Goal: Find contact information: Find contact information

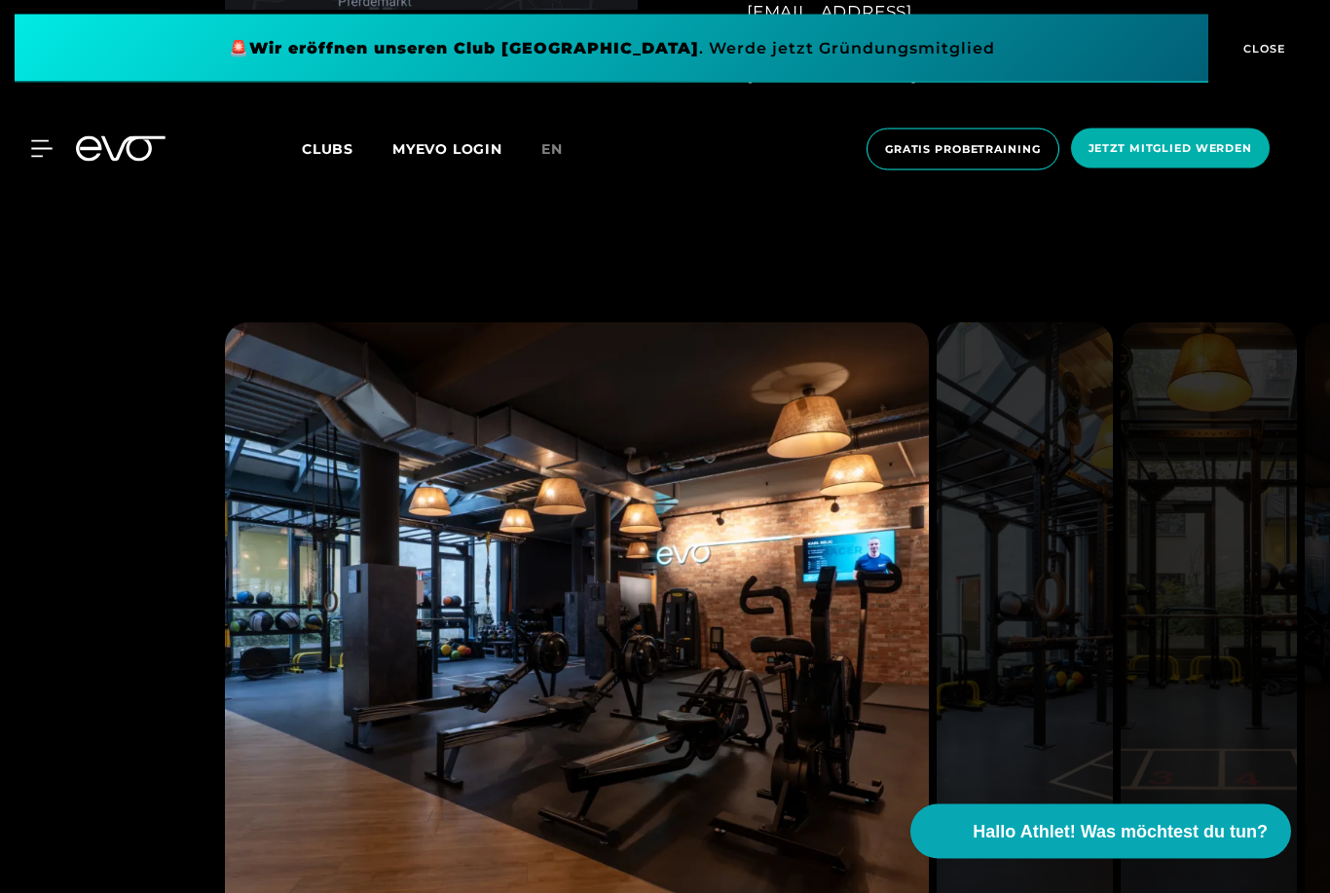
scroll to position [1572, 0]
click at [1078, 845] on span "Hallo Athlet! Was möchtest du tun?" at bounding box center [1122, 831] width 310 height 27
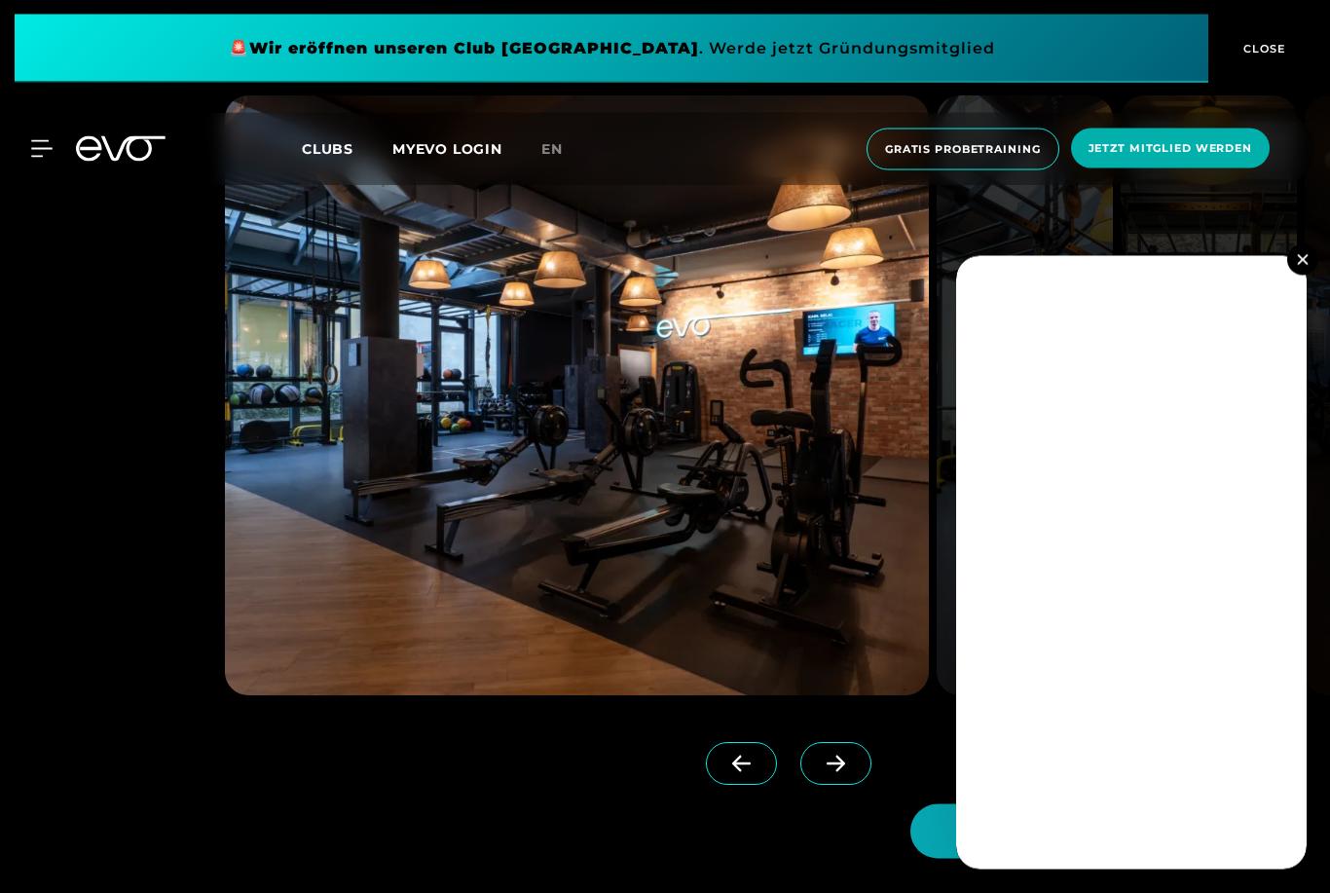
scroll to position [1799, 0]
click at [1306, 265] on img at bounding box center [1302, 259] width 11 height 11
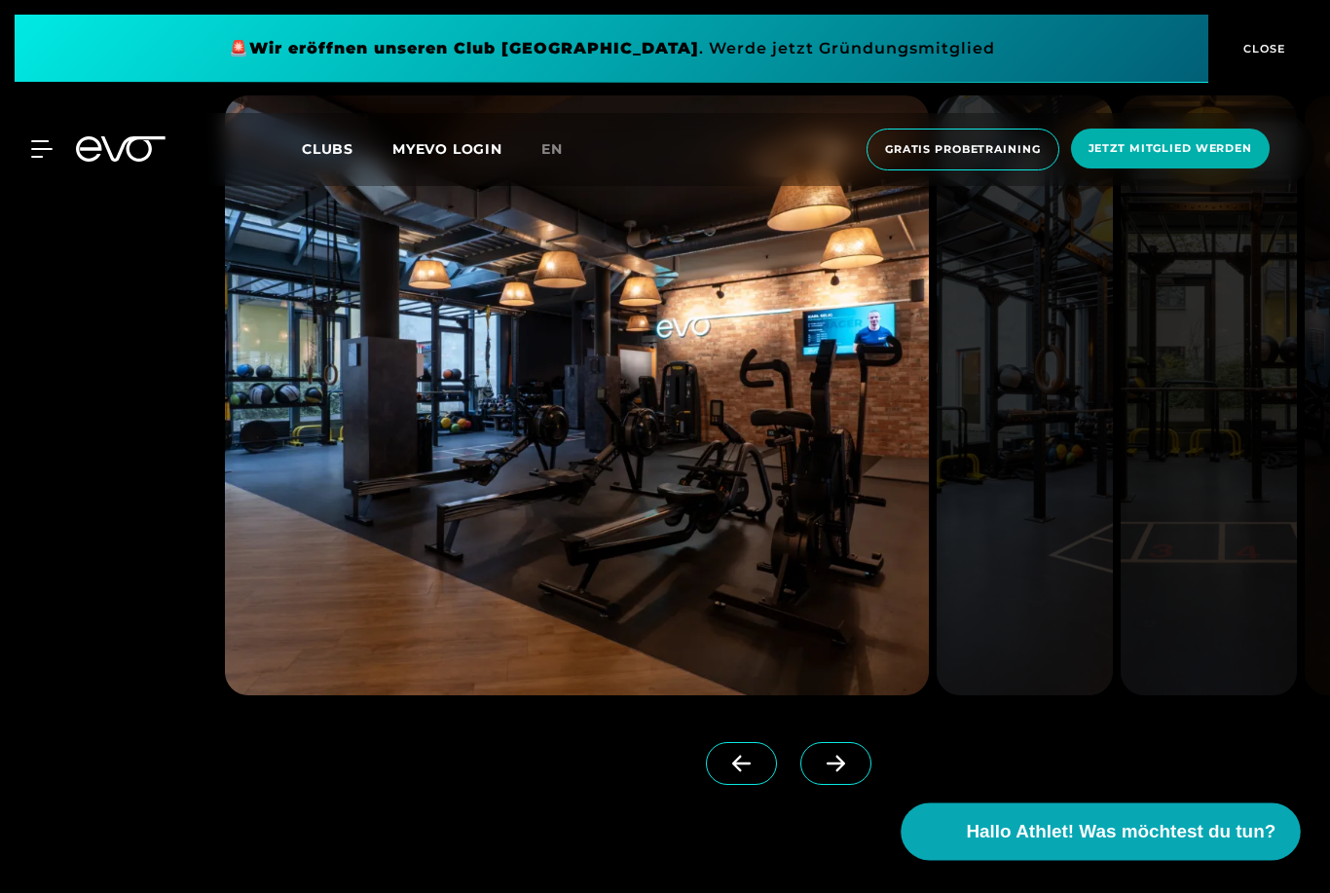
click at [1164, 845] on span "Hallo Athlet! Was möchtest du tun?" at bounding box center [1122, 831] width 310 height 27
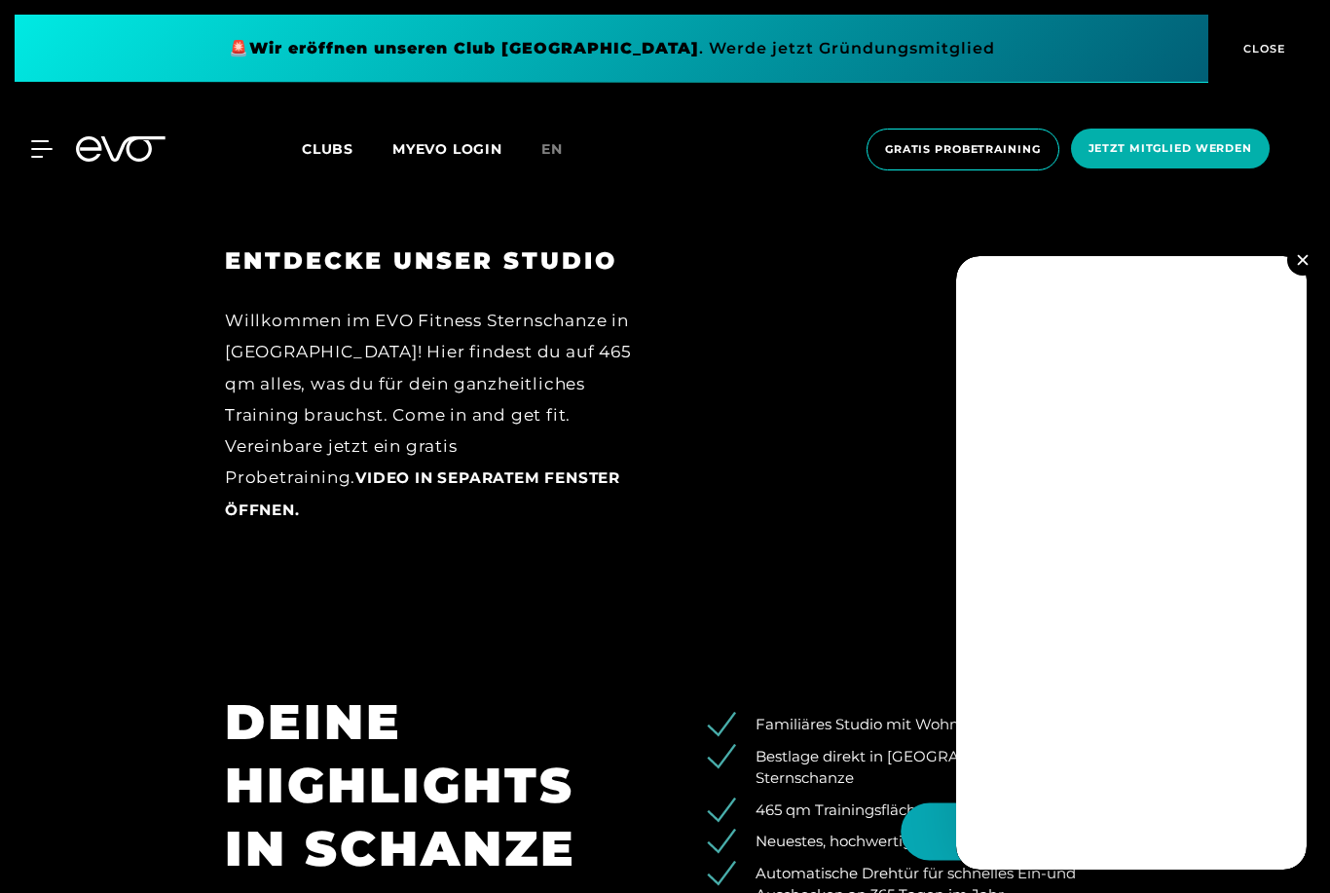
scroll to position [2703, 0]
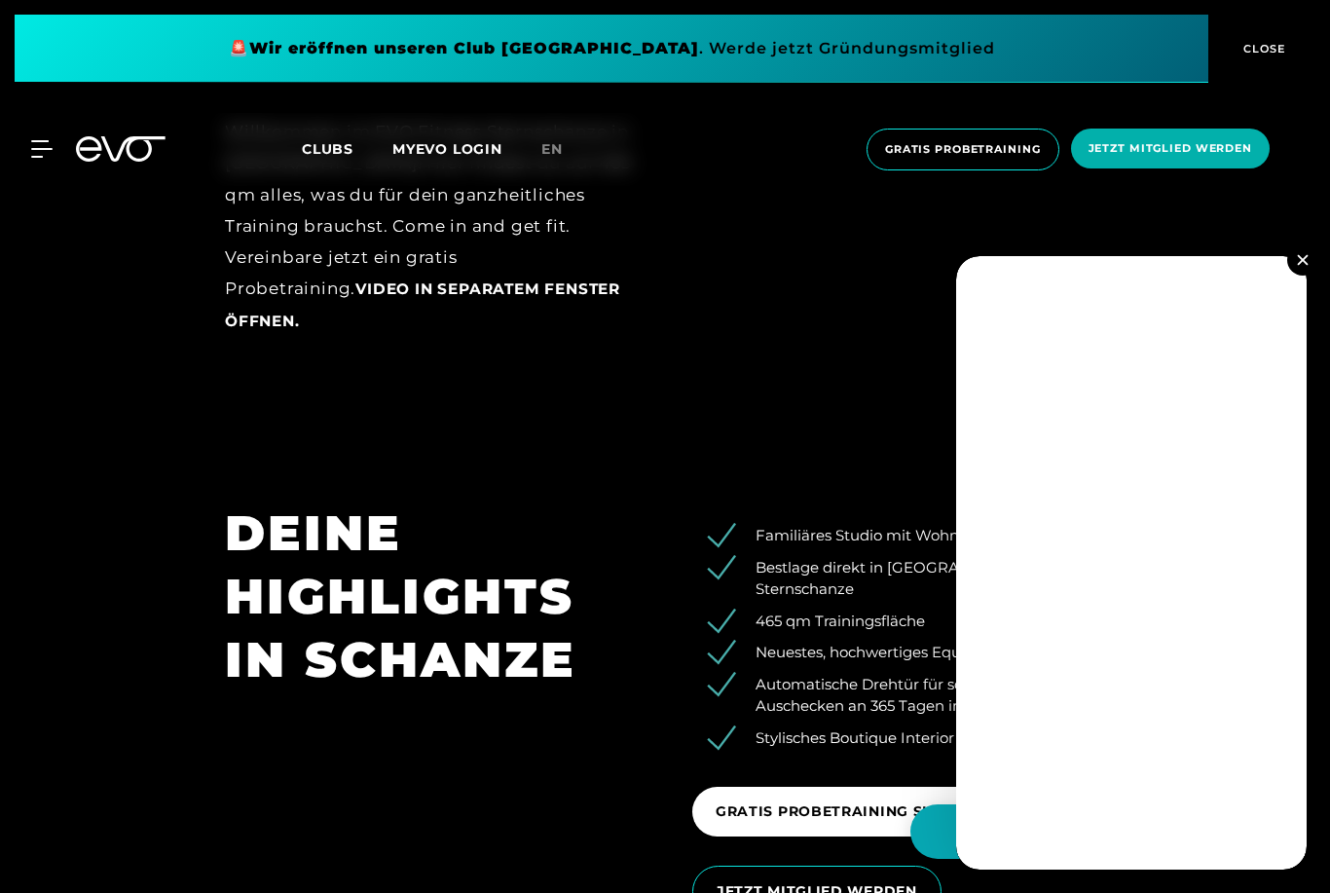
click at [1304, 265] on img at bounding box center [1302, 259] width 11 height 11
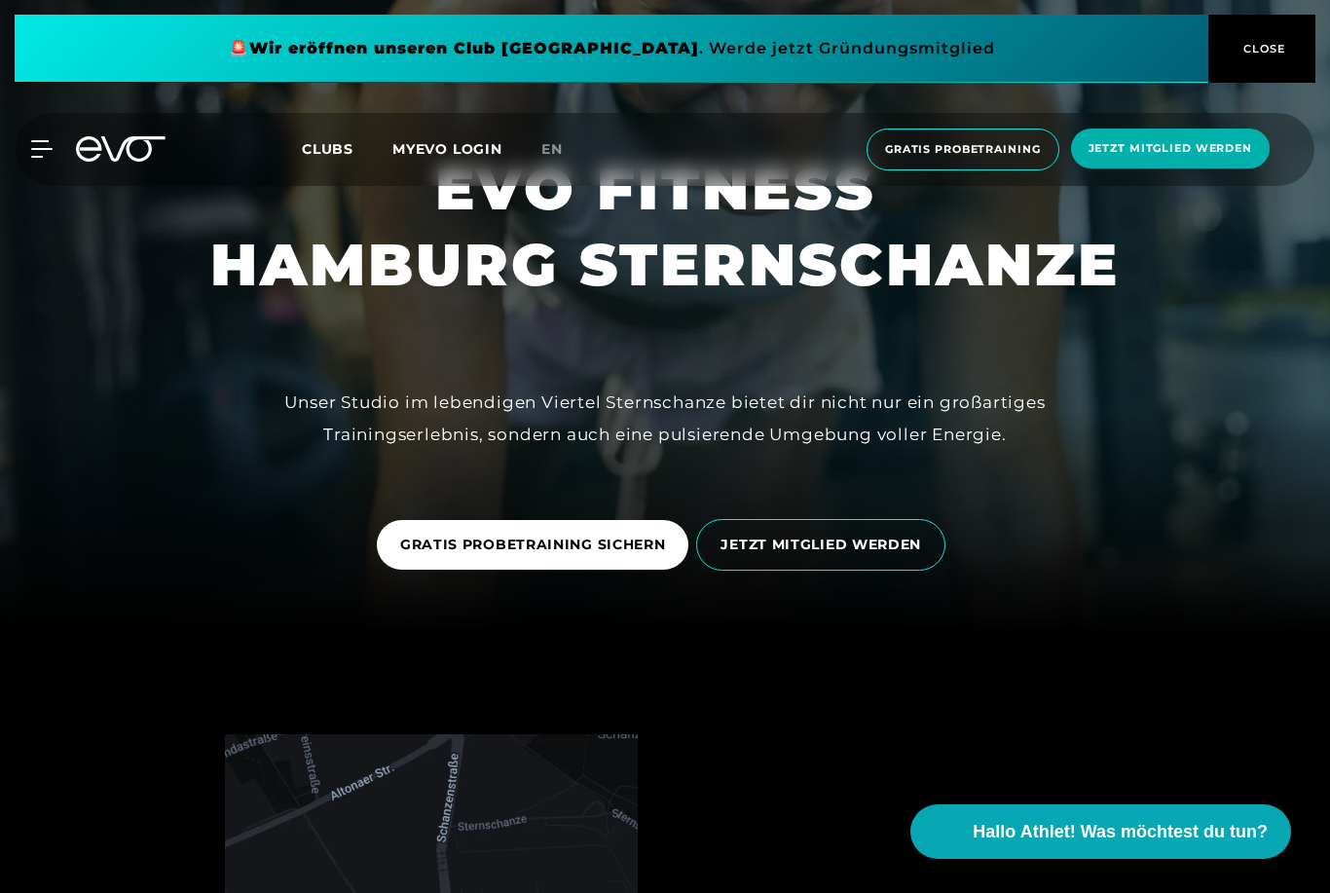
scroll to position [258, 0]
click at [330, 152] on span "Clubs" at bounding box center [328, 149] width 52 height 18
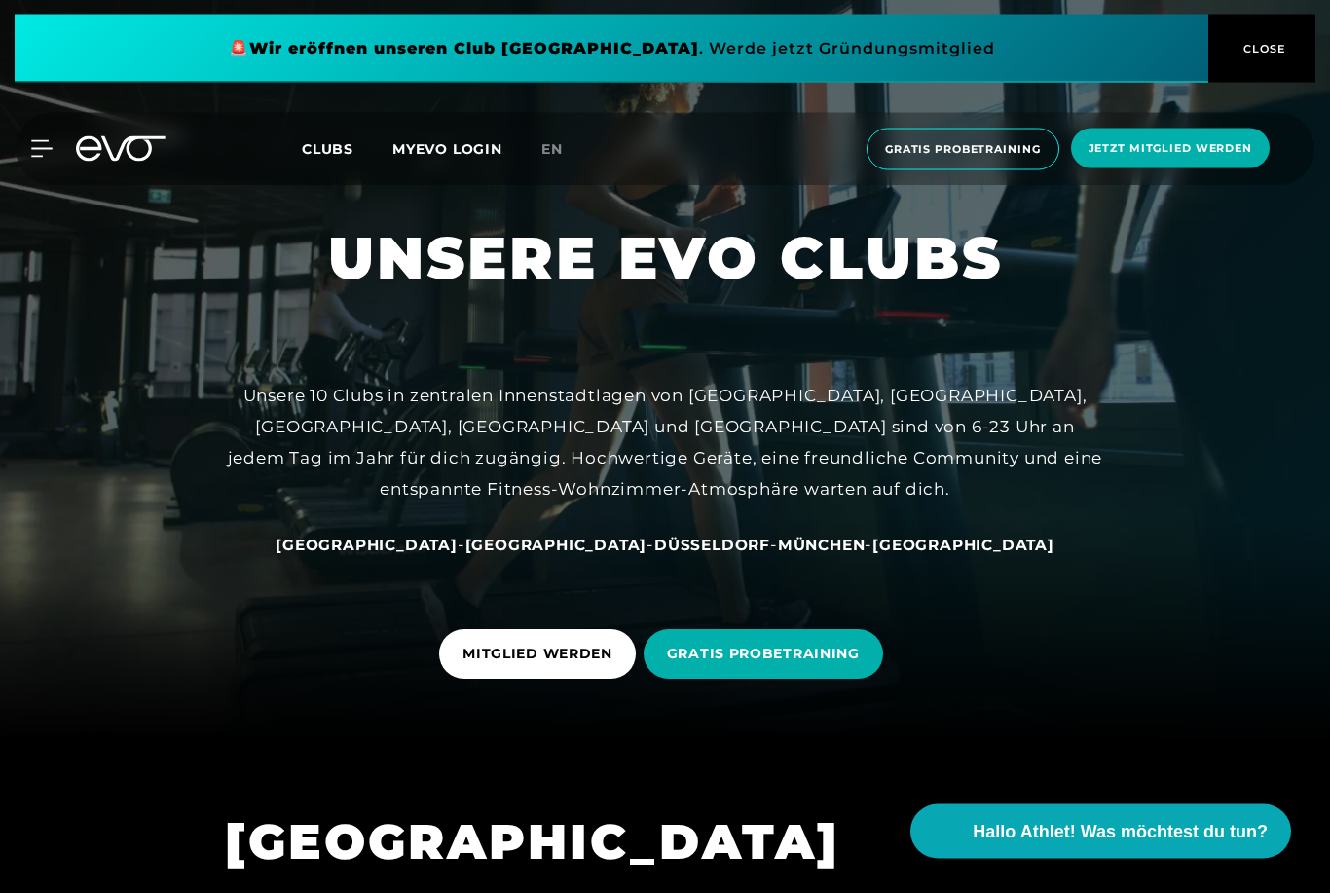
scroll to position [151, 0]
click at [458, 554] on span "[GEOGRAPHIC_DATA]" at bounding box center [366, 544] width 182 height 18
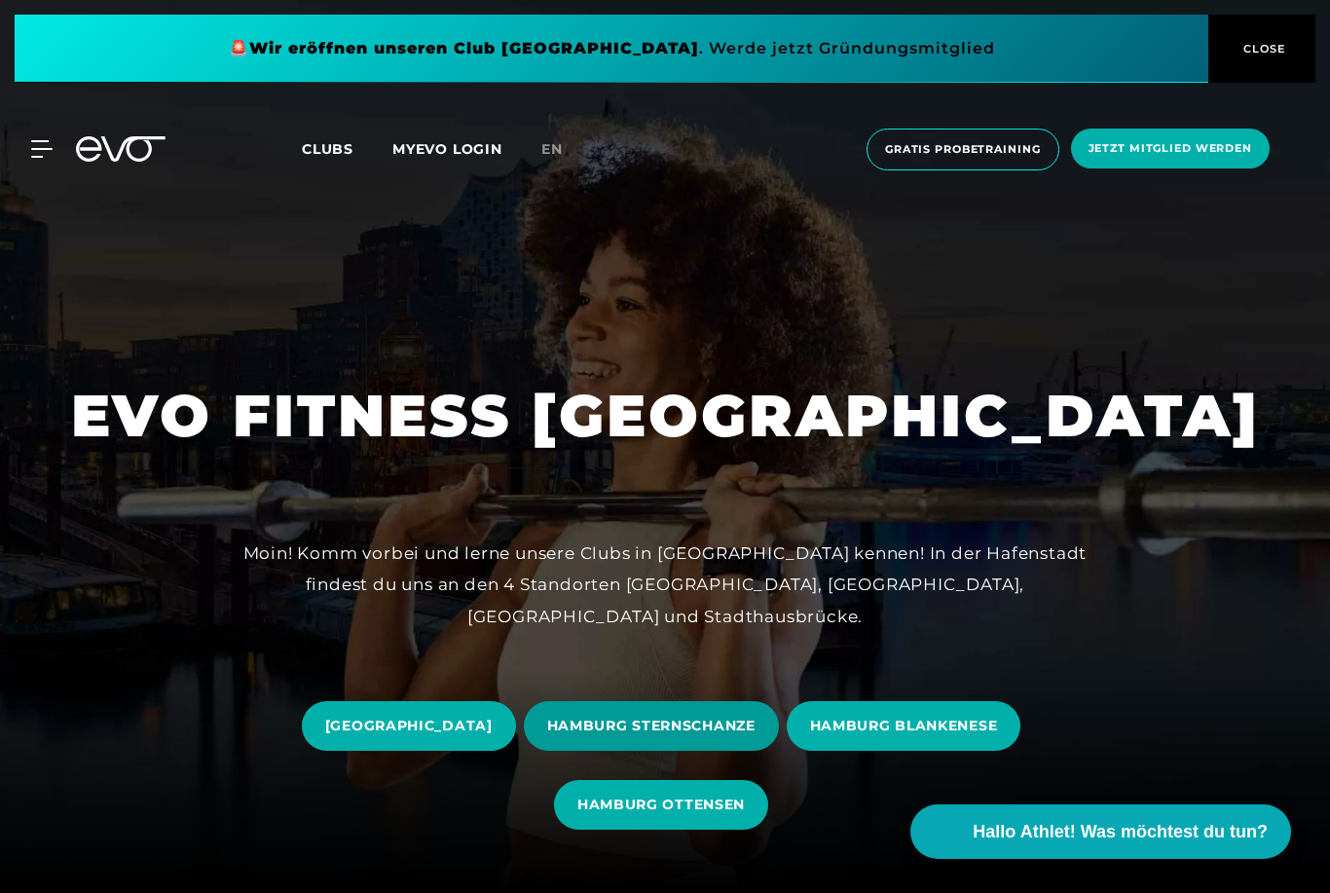
click at [710, 736] on span "HAMBURG STERNSCHANZE" at bounding box center [651, 725] width 208 height 20
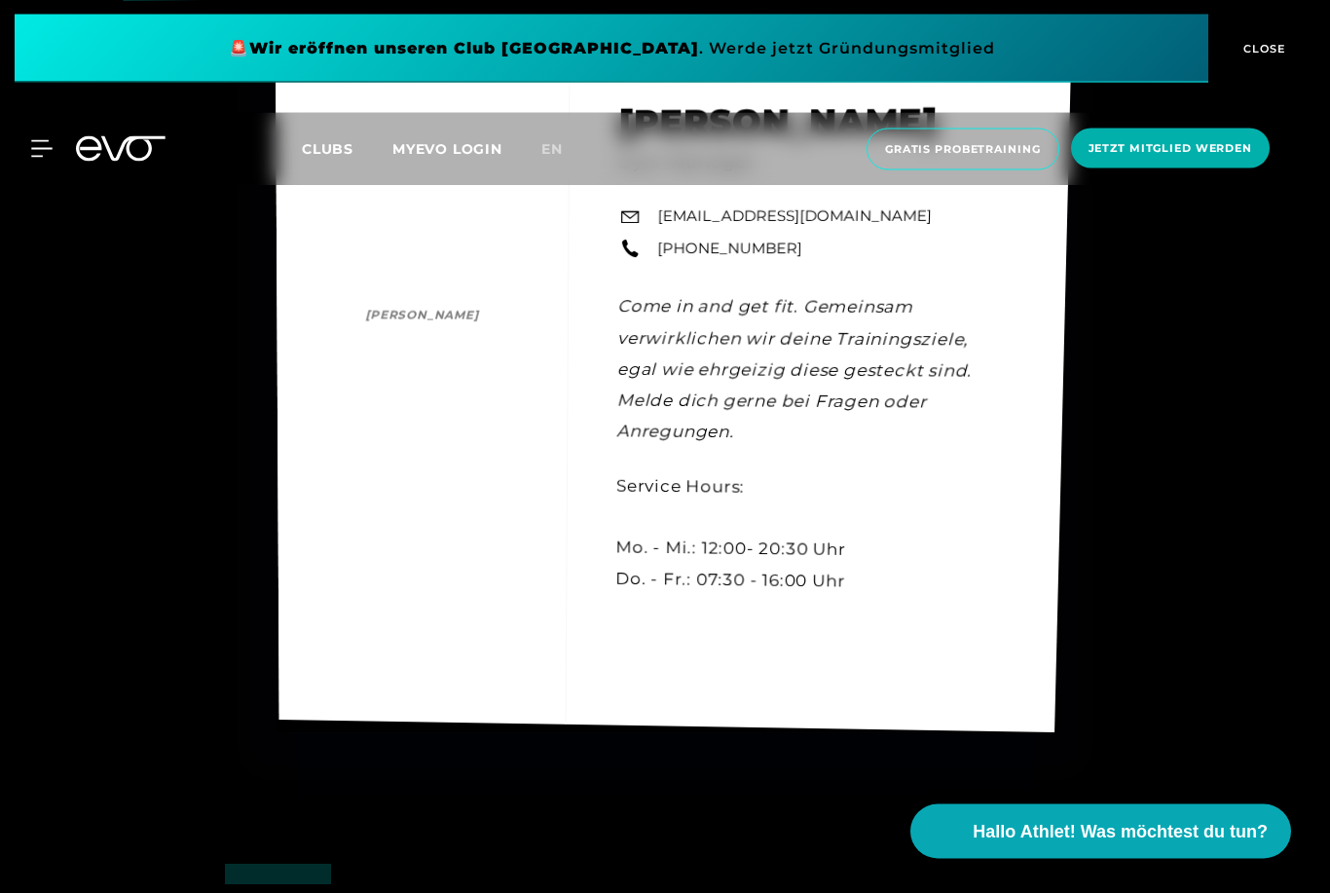
scroll to position [5570, 0]
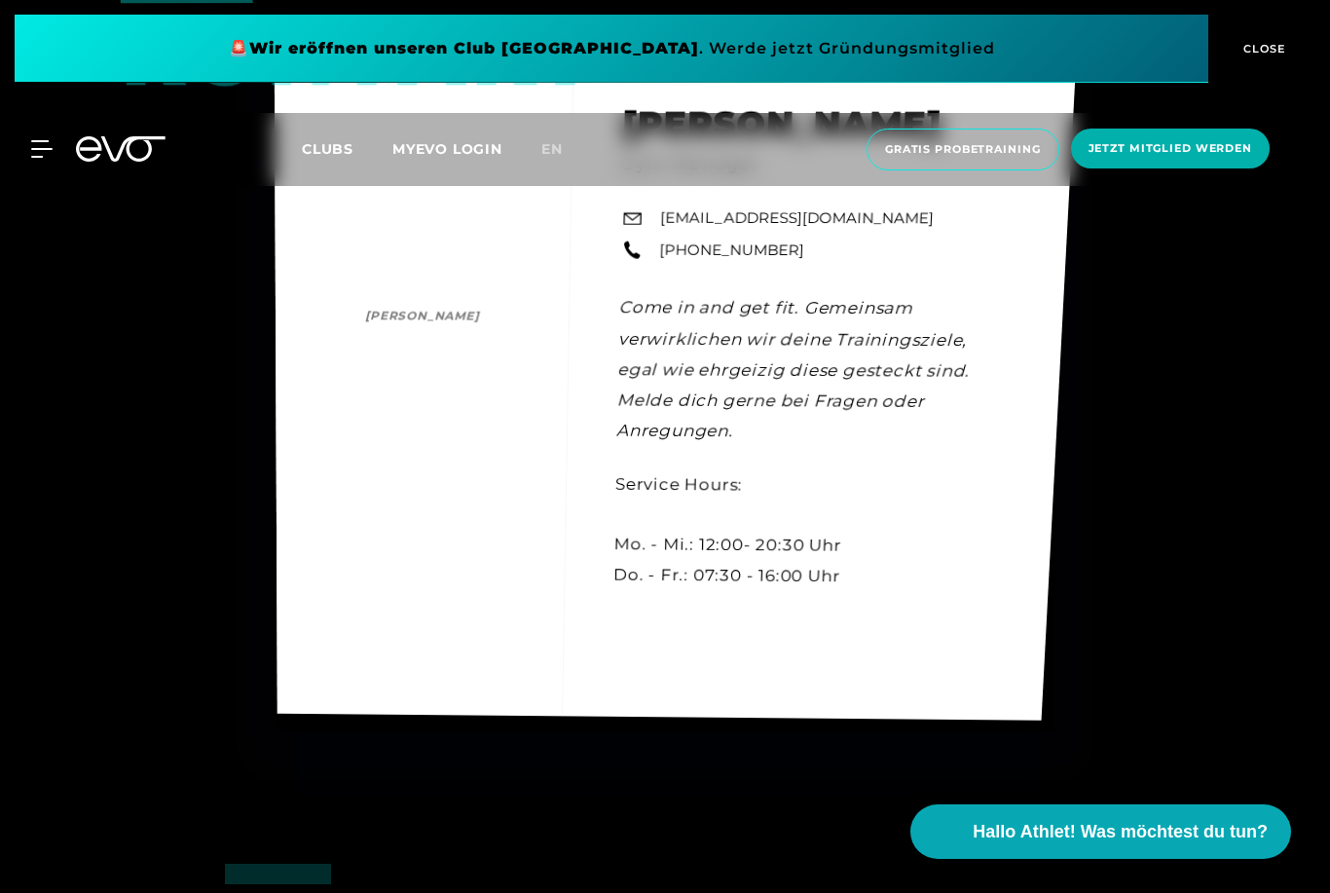
click at [755, 230] on link "[EMAIL_ADDRESS][DOMAIN_NAME]" at bounding box center [797, 218] width 275 height 22
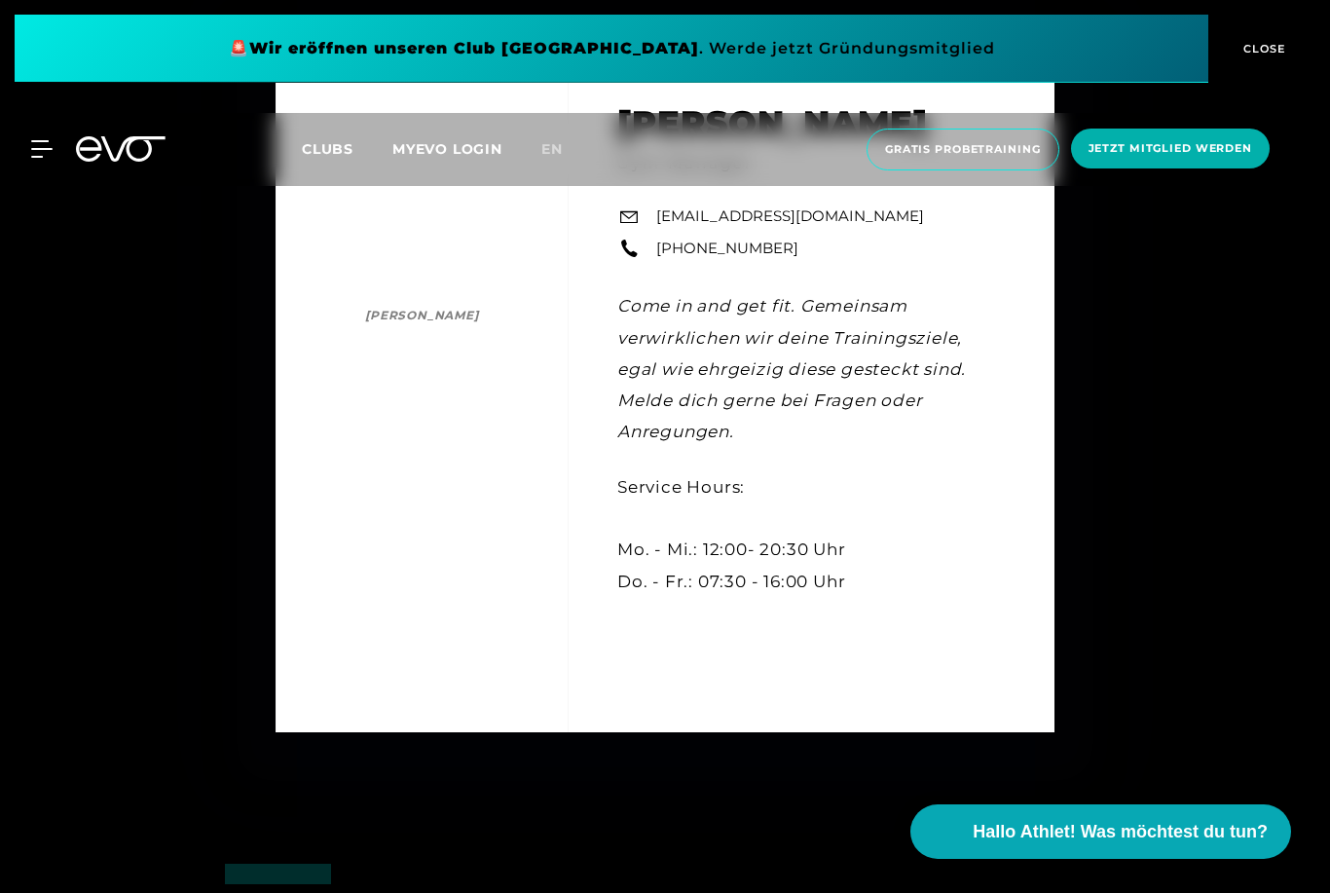
click at [1191, 349] on div "Kontakt [PERSON_NAME] [PERSON_NAME] Gym Manager [EMAIL_ADDRESS][DOMAIN_NAME] [P…" at bounding box center [665, 392] width 1330 height 893
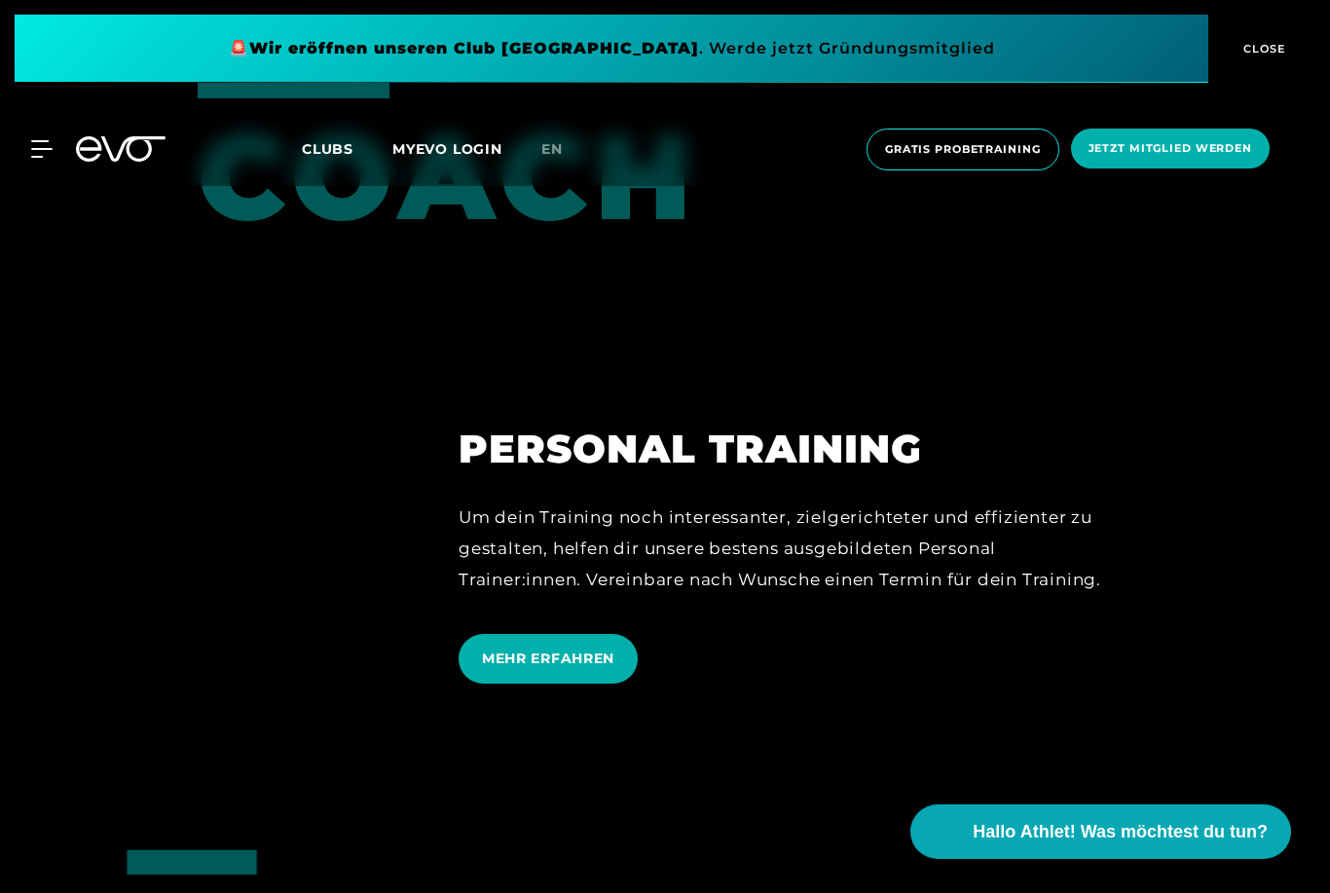
scroll to position [4689, 0]
